Goal: Find contact information: Find contact information

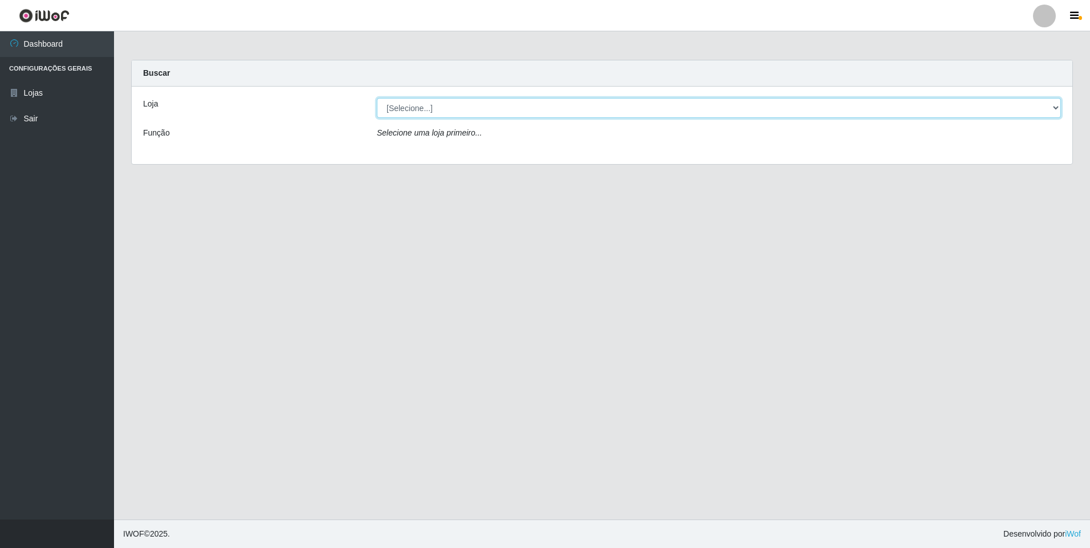
click at [673, 116] on select "[Selecione...] Atacado Vem - [STREET_ADDRESS]" at bounding box center [719, 108] width 684 height 20
select select "449"
click at [377, 98] on select "[Selecione...] Atacado Vem - [STREET_ADDRESS]" at bounding box center [719, 108] width 684 height 20
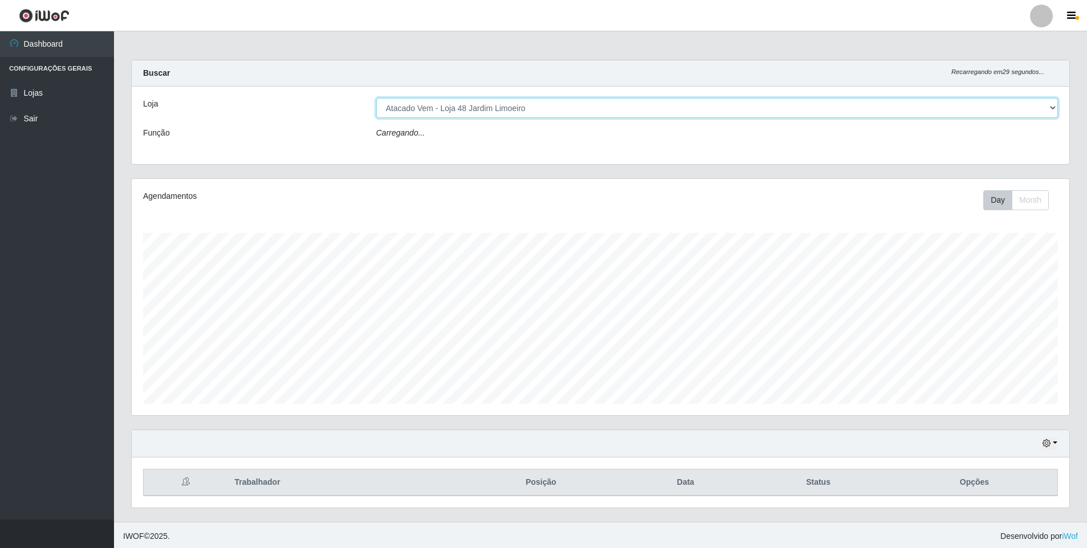
scroll to position [236, 937]
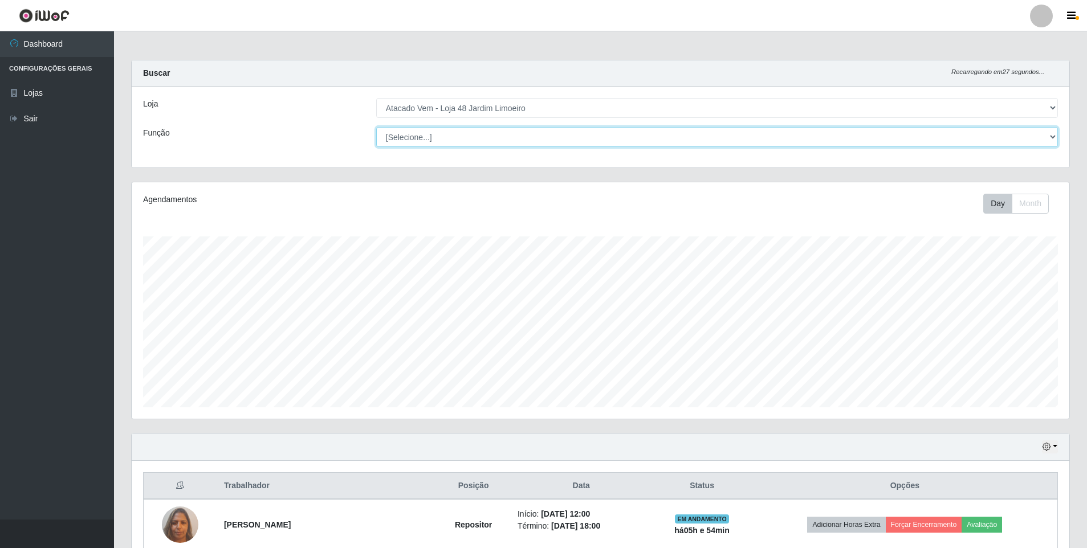
click at [564, 140] on select "[Selecione...] Repositor Repositor + Repositor ++" at bounding box center [717, 137] width 682 height 20
select select "24"
click at [376, 127] on select "[Selecione...] Repositor Repositor + Repositor ++" at bounding box center [717, 137] width 682 height 20
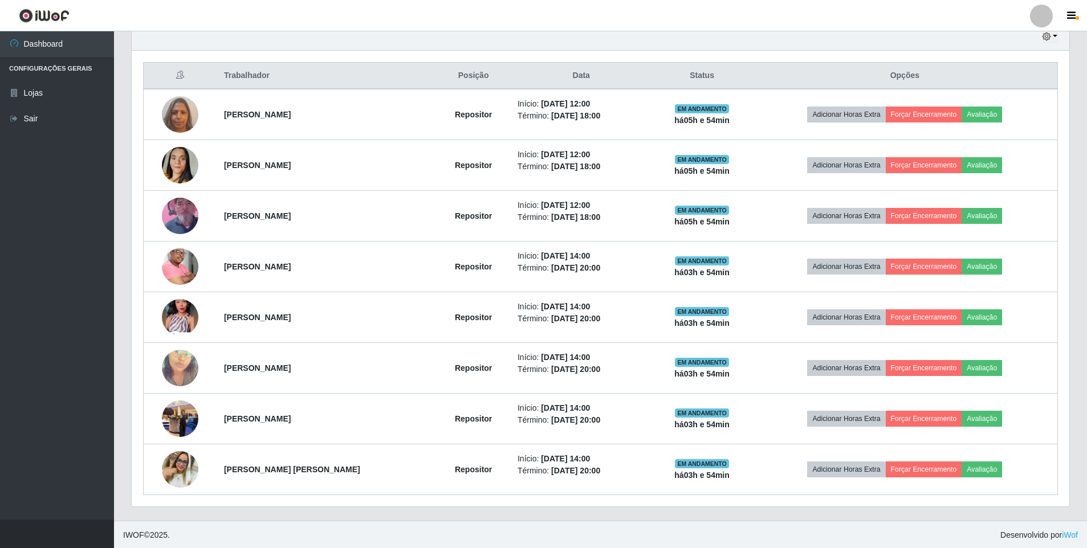
scroll to position [411, 0]
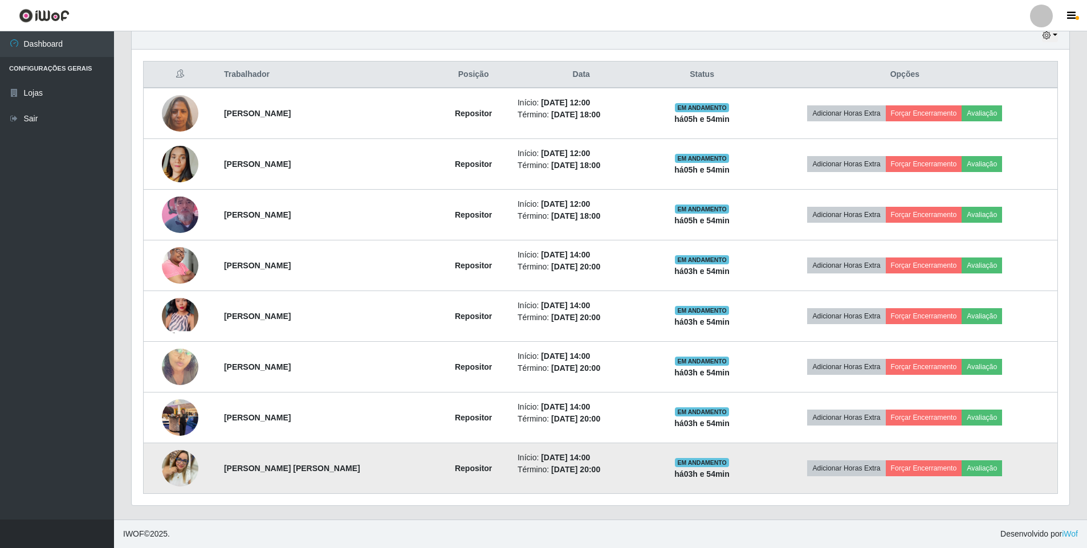
click at [185, 476] on img at bounding box center [180, 468] width 36 height 36
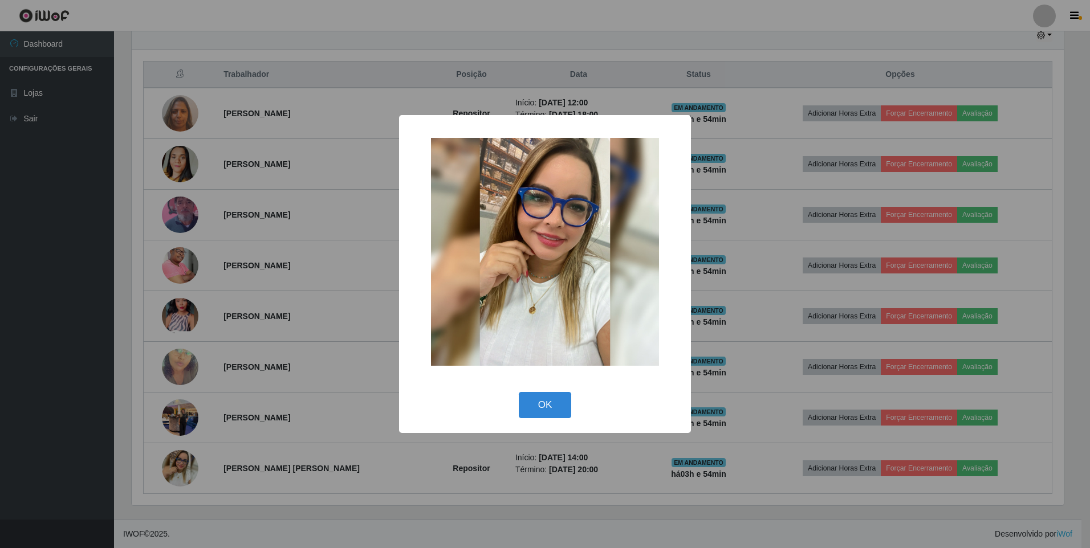
click at [240, 473] on div "× OK Cancel" at bounding box center [545, 274] width 1090 height 548
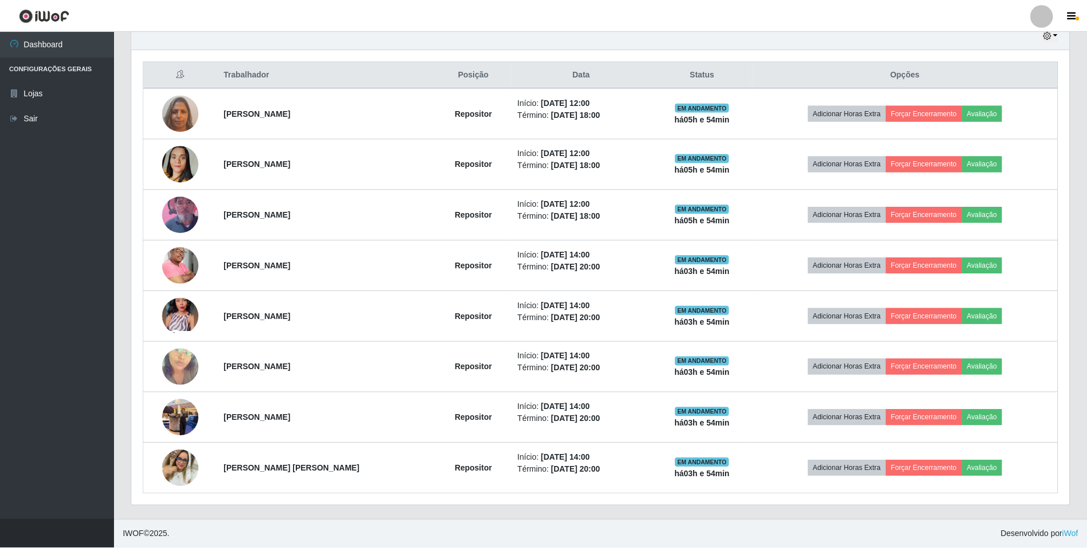
scroll to position [236, 937]
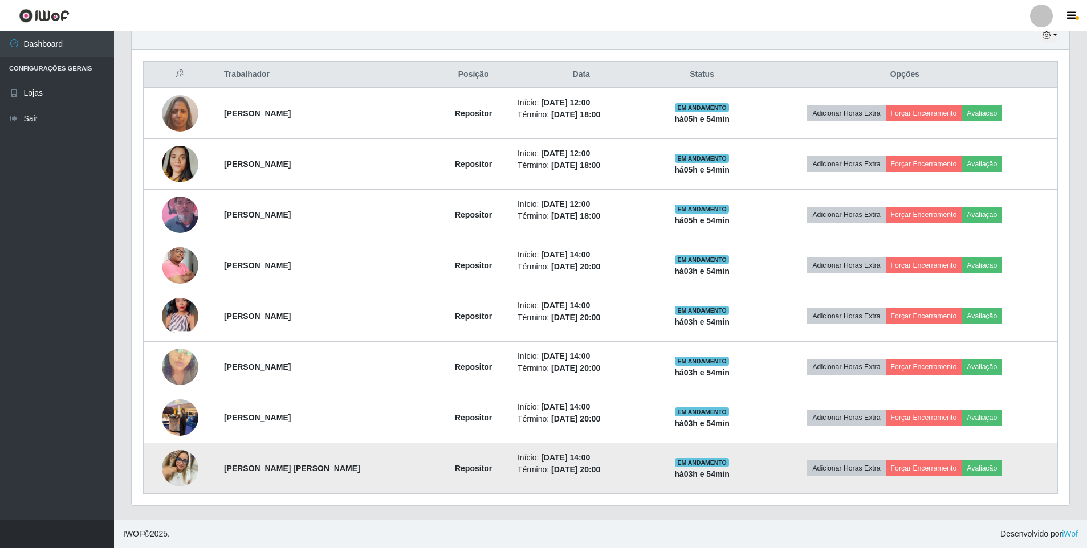
drag, startPoint x: 221, startPoint y: 470, endPoint x: 256, endPoint y: 471, distance: 34.8
click at [256, 471] on td "[PERSON_NAME] [PERSON_NAME]" at bounding box center [326, 468] width 219 height 51
drag, startPoint x: 283, startPoint y: 470, endPoint x: 221, endPoint y: 469, distance: 62.1
click at [221, 469] on td "[PERSON_NAME] [PERSON_NAME]" at bounding box center [326, 468] width 219 height 51
copy strong "[PERSON_NAME]"
